Goal: Navigation & Orientation: Find specific page/section

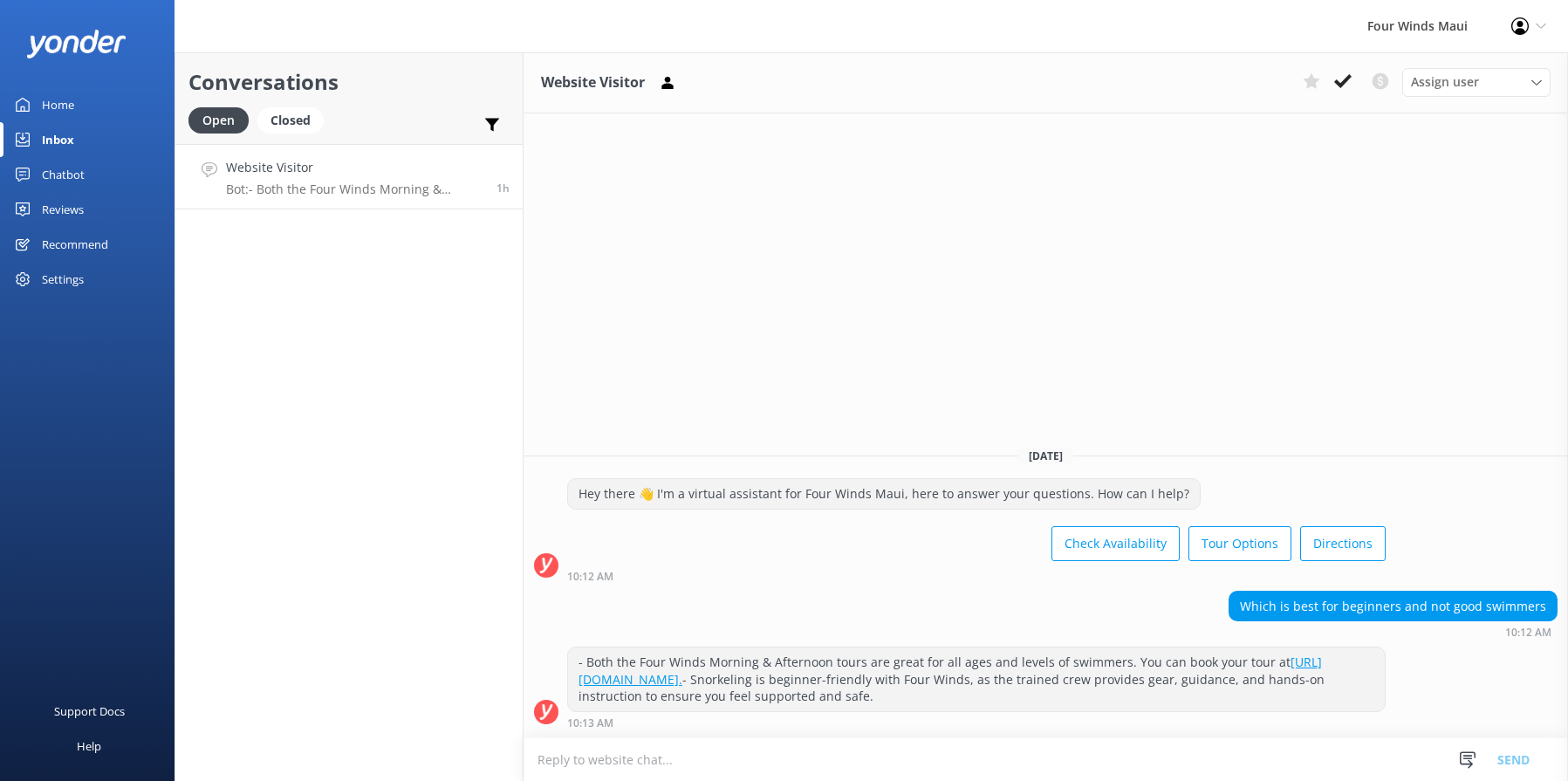
click at [410, 159] on h4 "Website Visitor" at bounding box center [354, 168] width 257 height 20
click at [1346, 72] on icon at bounding box center [1343, 81] width 18 height 18
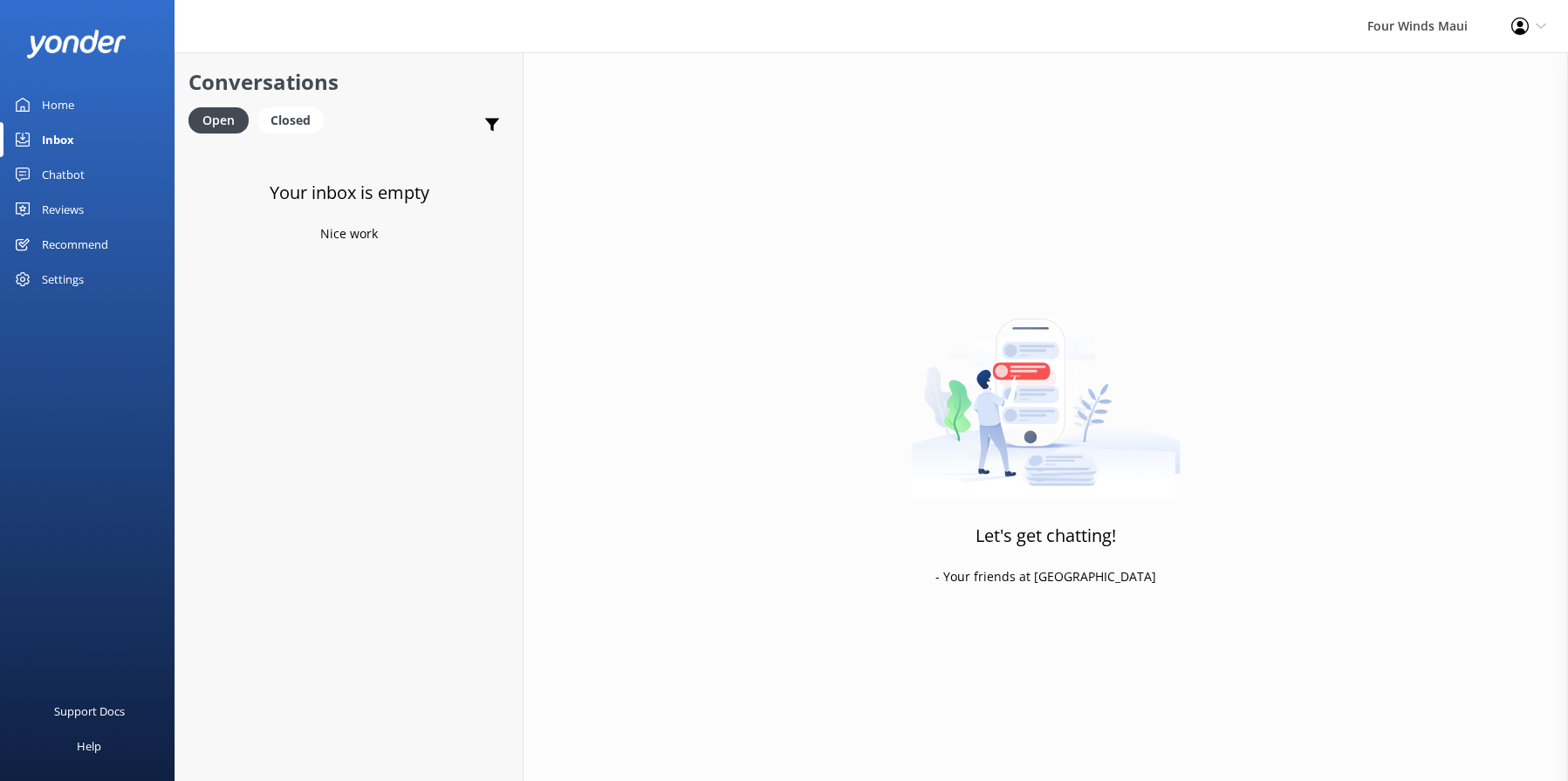
click at [55, 94] on div "Home" at bounding box center [58, 104] width 32 height 35
